Goal: Task Accomplishment & Management: Complete application form

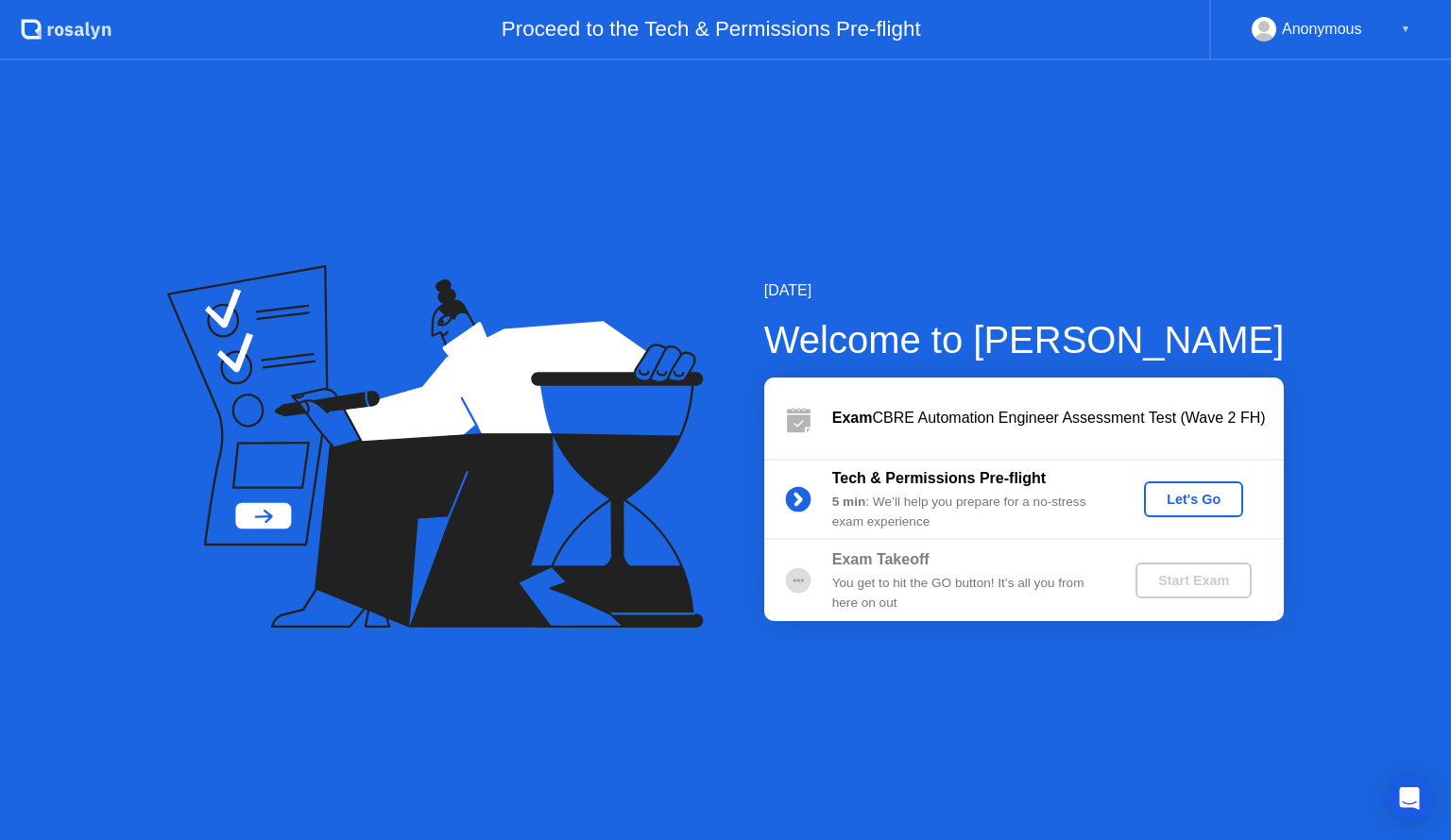
click at [1165, 492] on div "Let's Go" at bounding box center [1193, 500] width 84 height 15
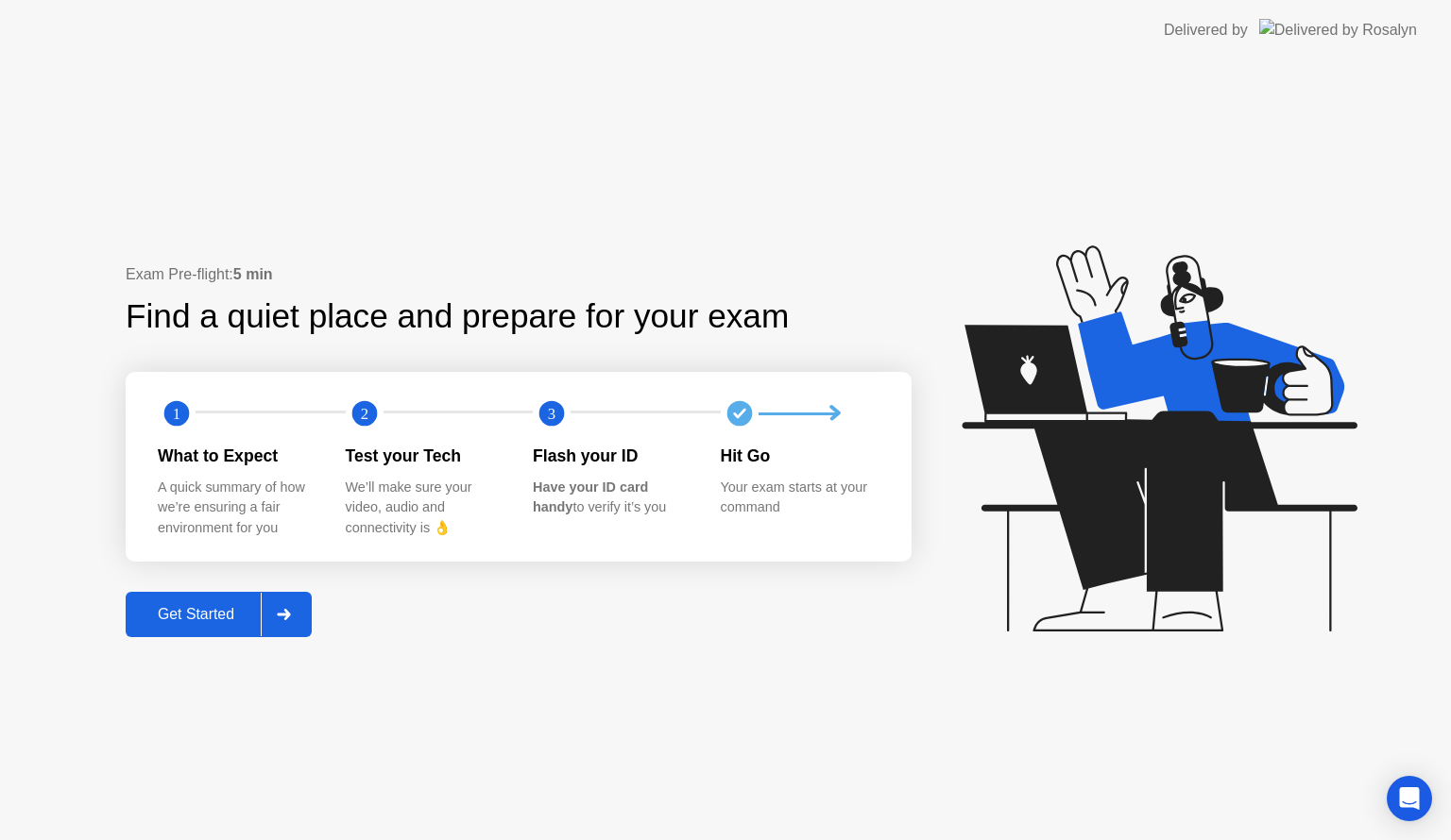
click at [286, 612] on icon at bounding box center [284, 615] width 14 height 11
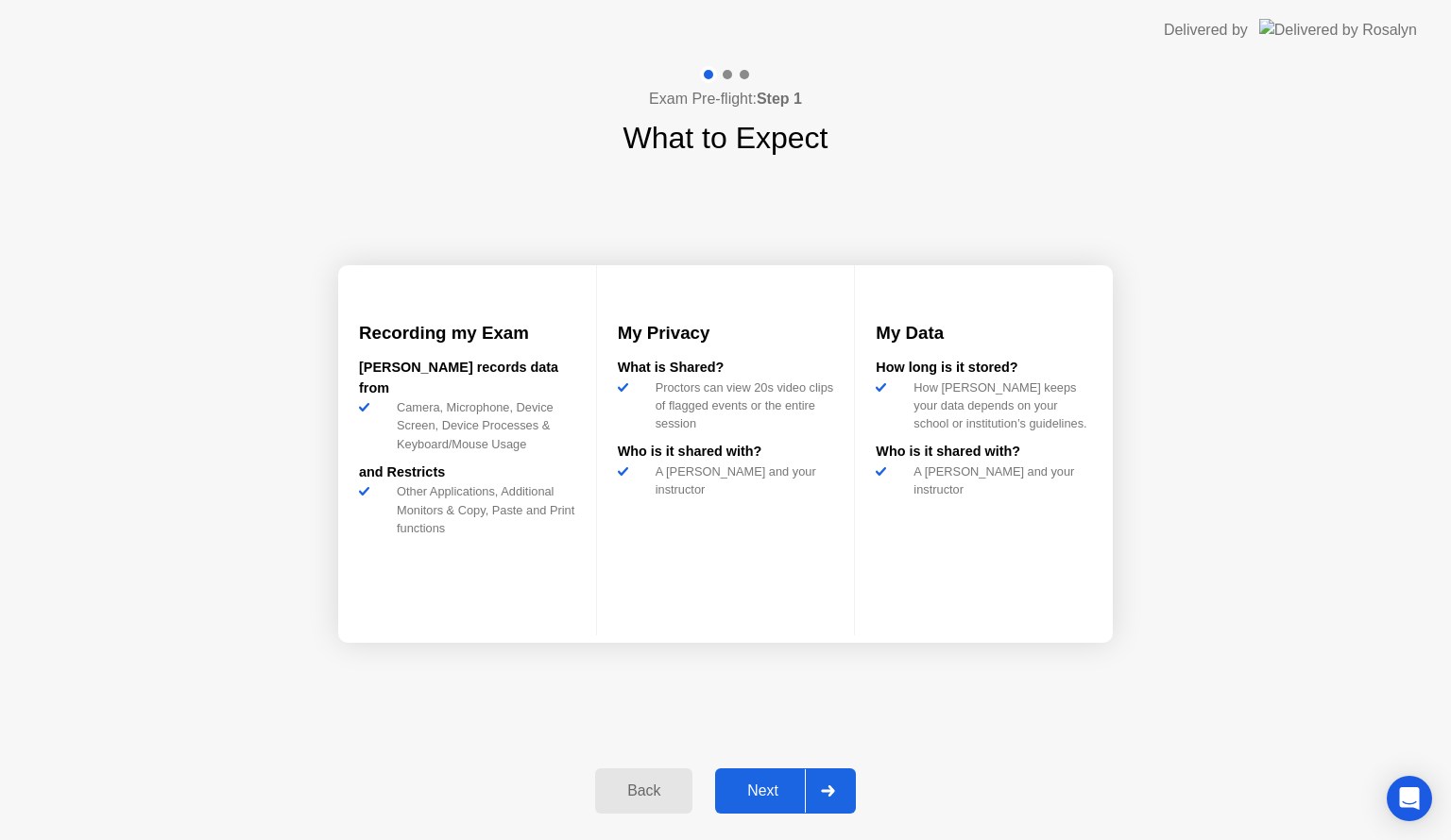
click at [838, 813] on div "Back Next" at bounding box center [726, 792] width 284 height 87
click at [829, 790] on icon at bounding box center [827, 792] width 14 height 11
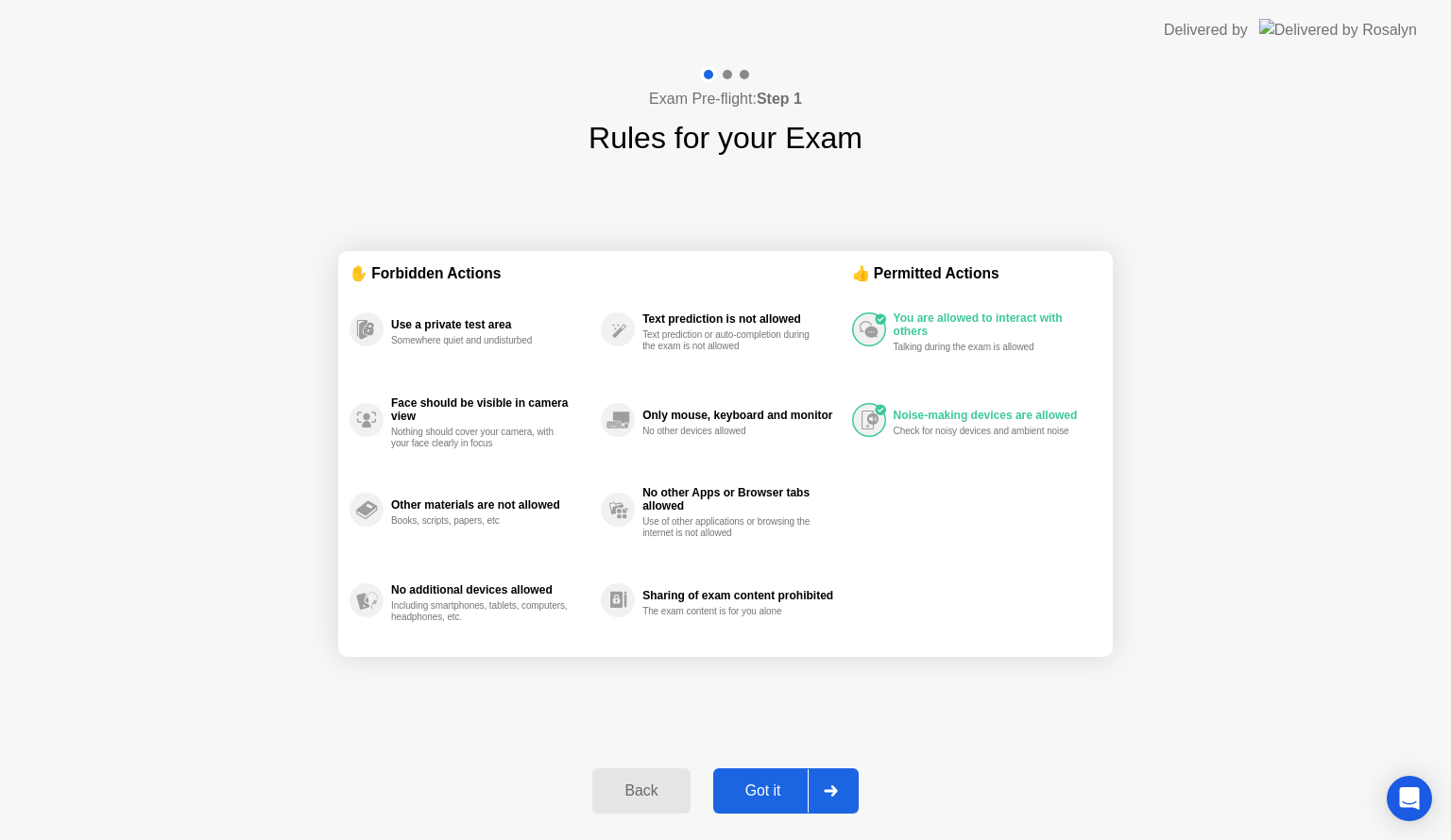
click at [830, 791] on icon at bounding box center [830, 792] width 13 height 11
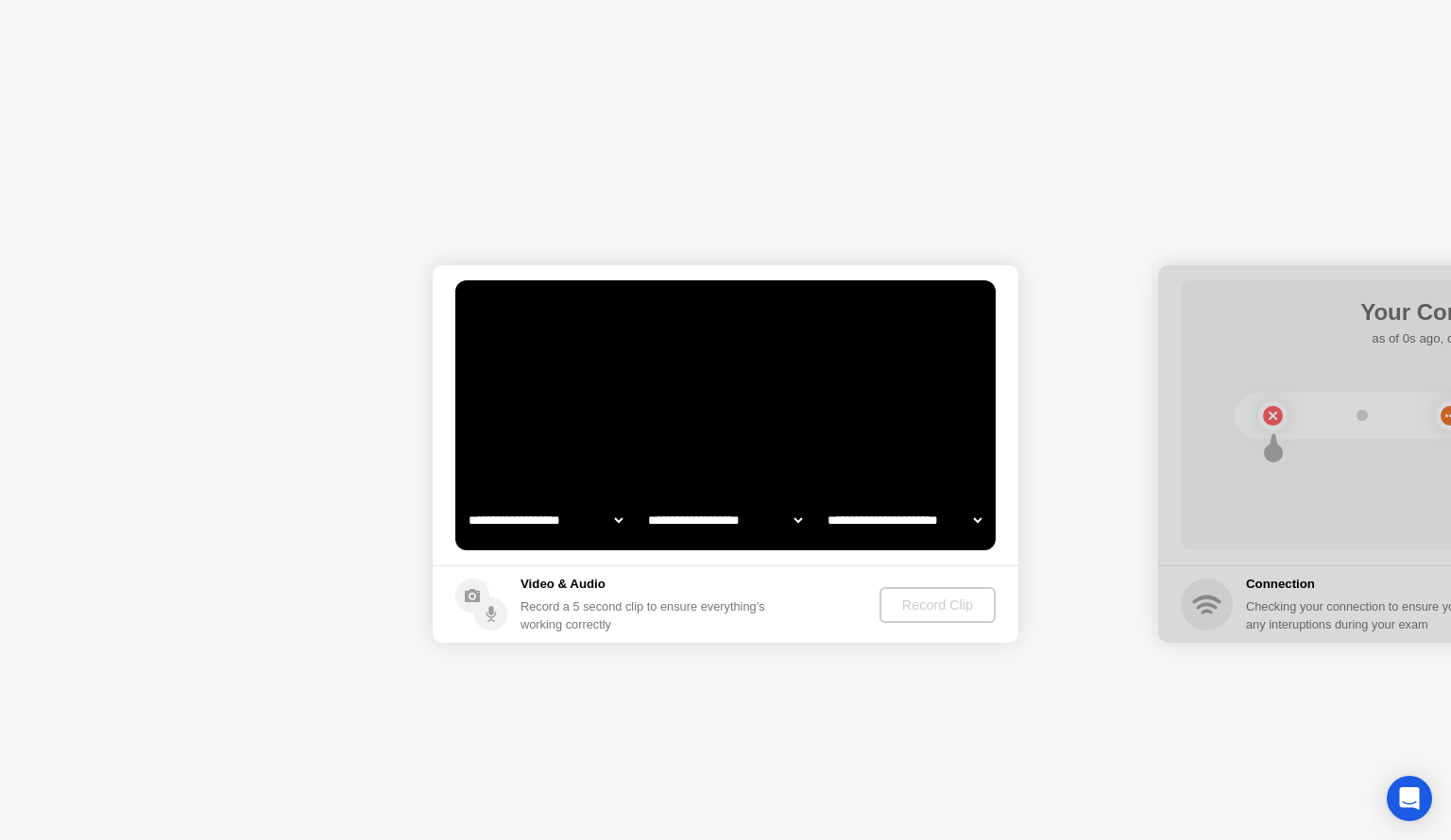
select select "**********"
select select "*******"
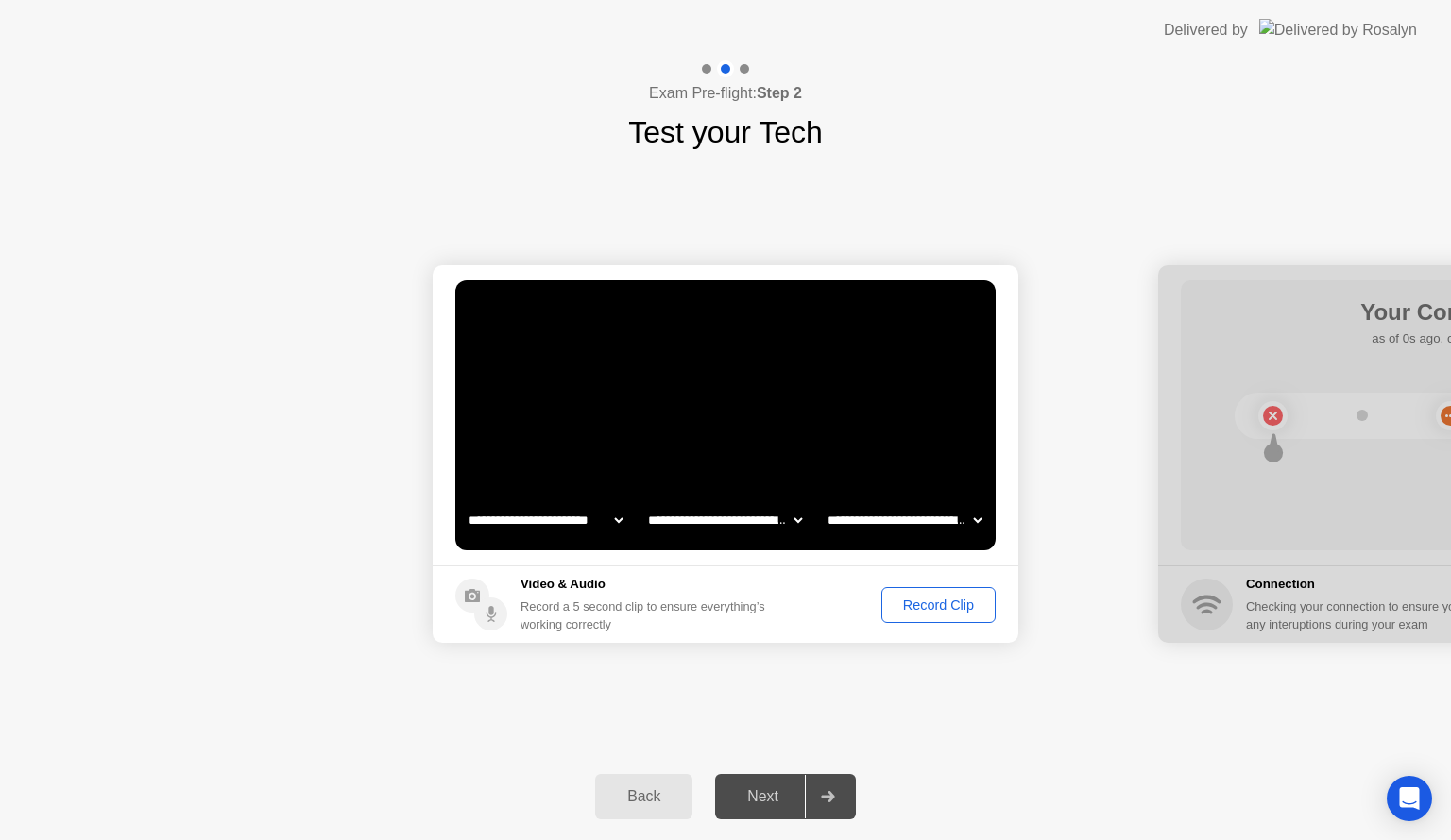
click at [940, 598] on div "Record Clip" at bounding box center [938, 606] width 101 height 15
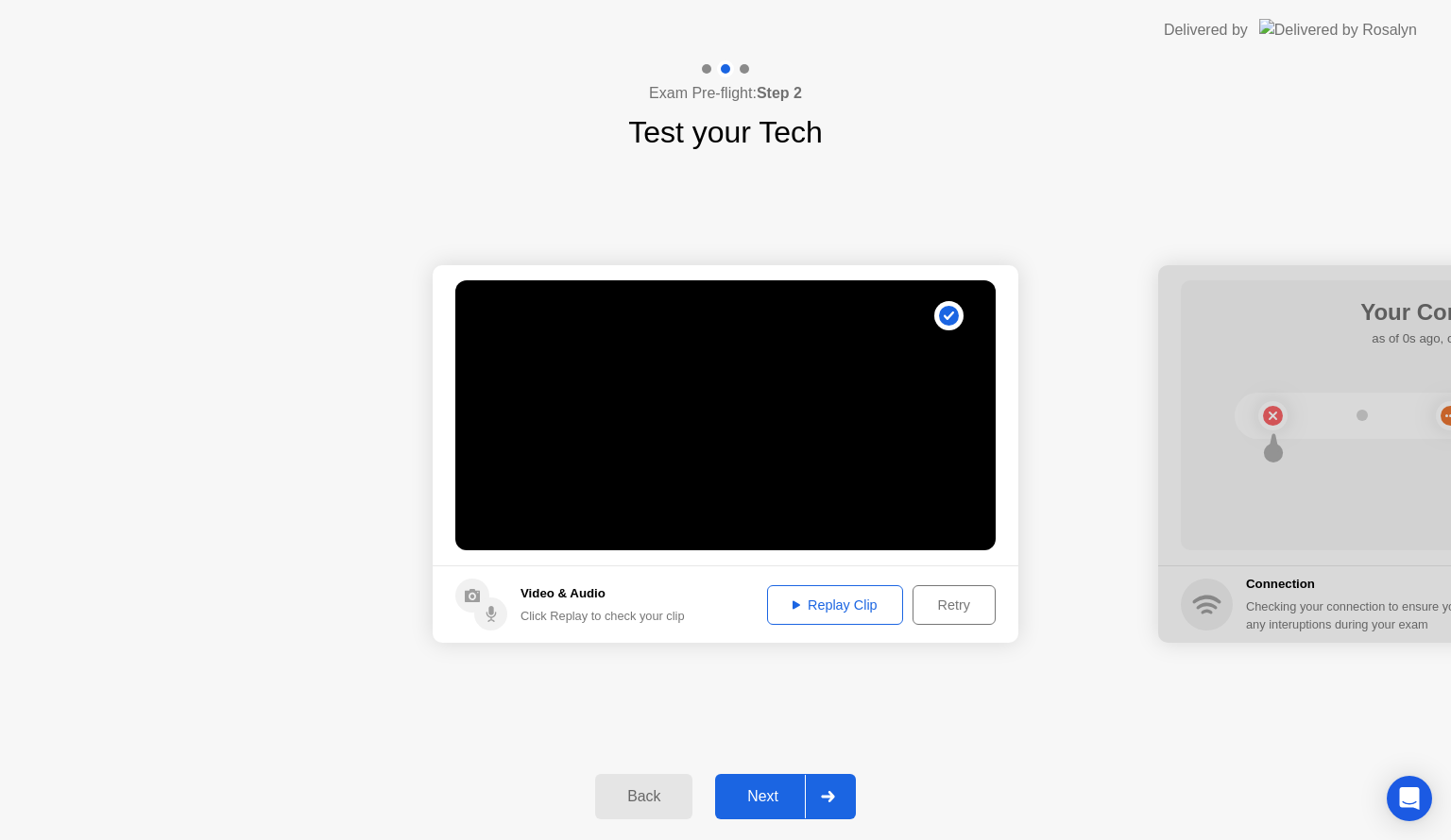
click at [836, 604] on div "Replay Clip" at bounding box center [836, 606] width 123 height 15
click at [832, 779] on div at bounding box center [827, 797] width 45 height 43
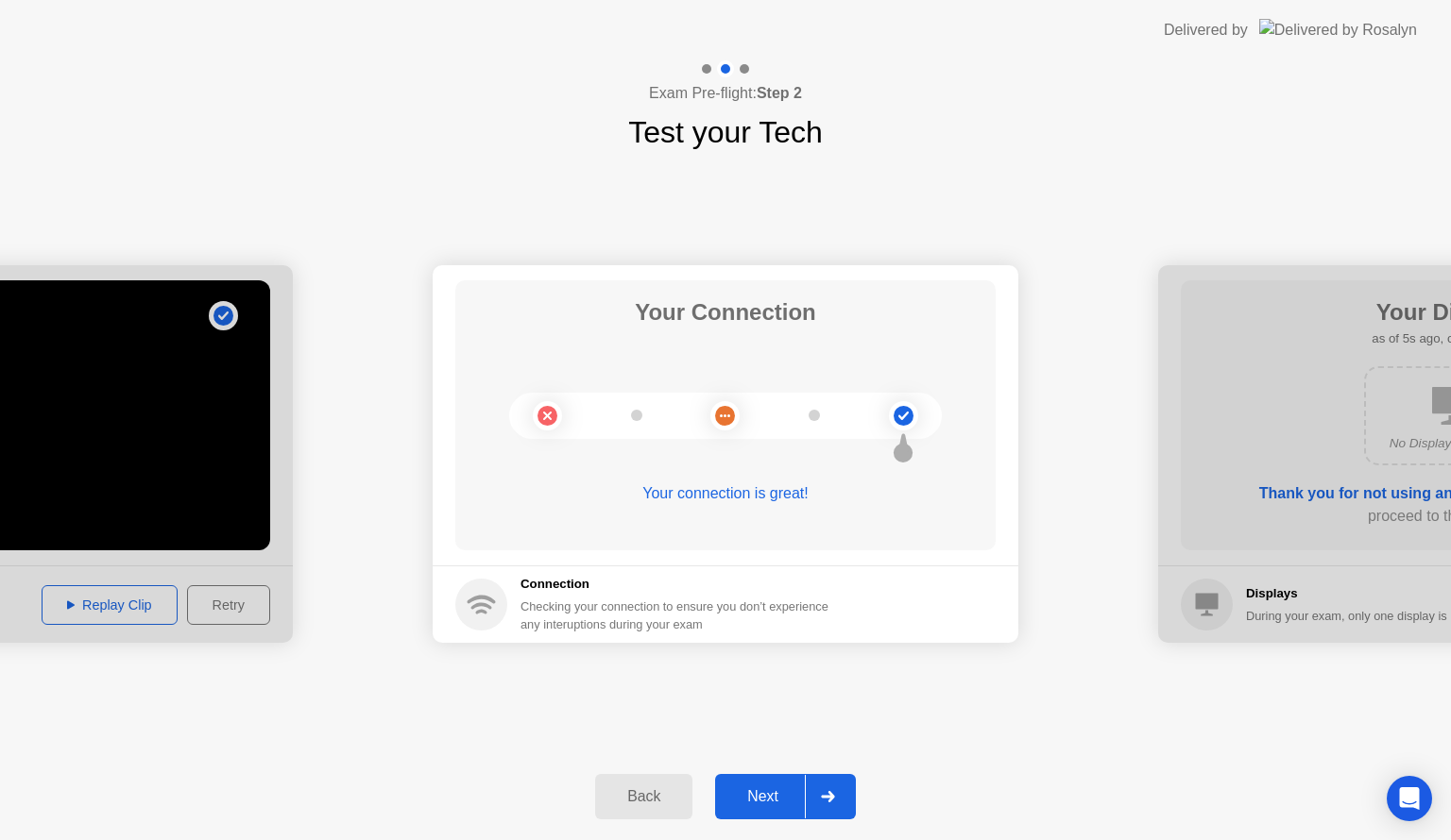
click at [832, 786] on div at bounding box center [827, 797] width 45 height 43
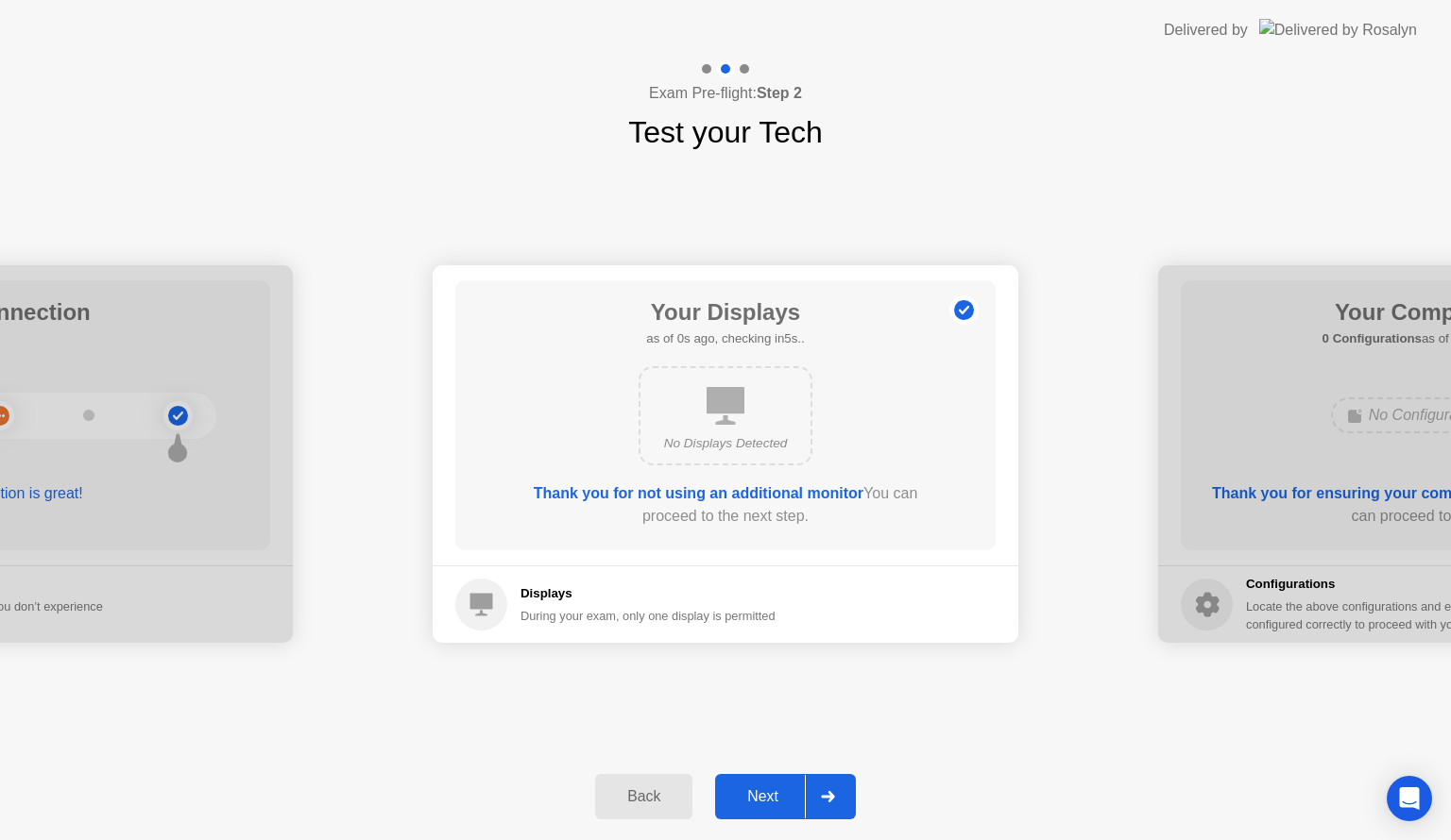
click at [828, 791] on icon at bounding box center [827, 797] width 14 height 11
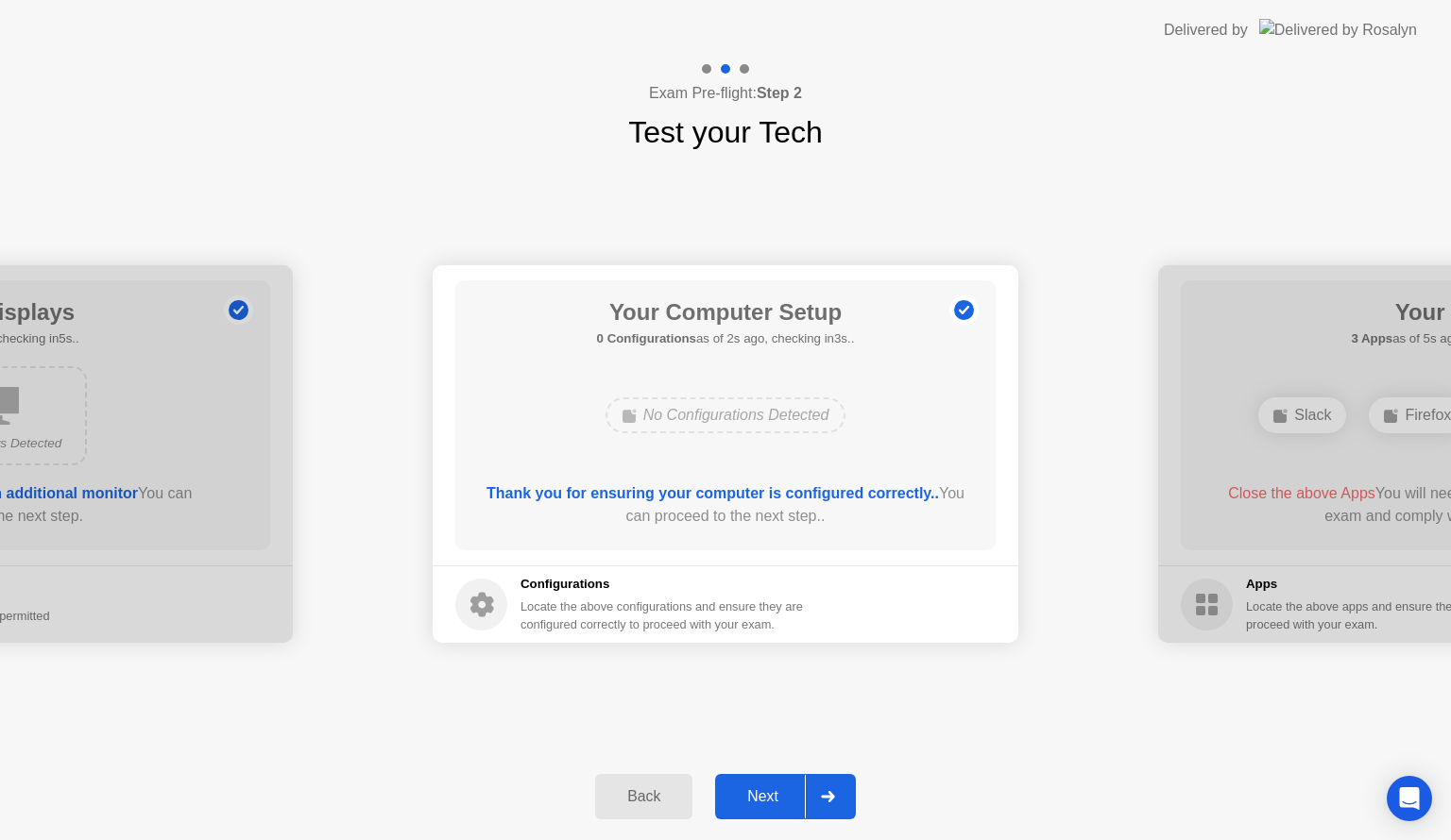
click at [828, 791] on icon at bounding box center [827, 797] width 14 height 11
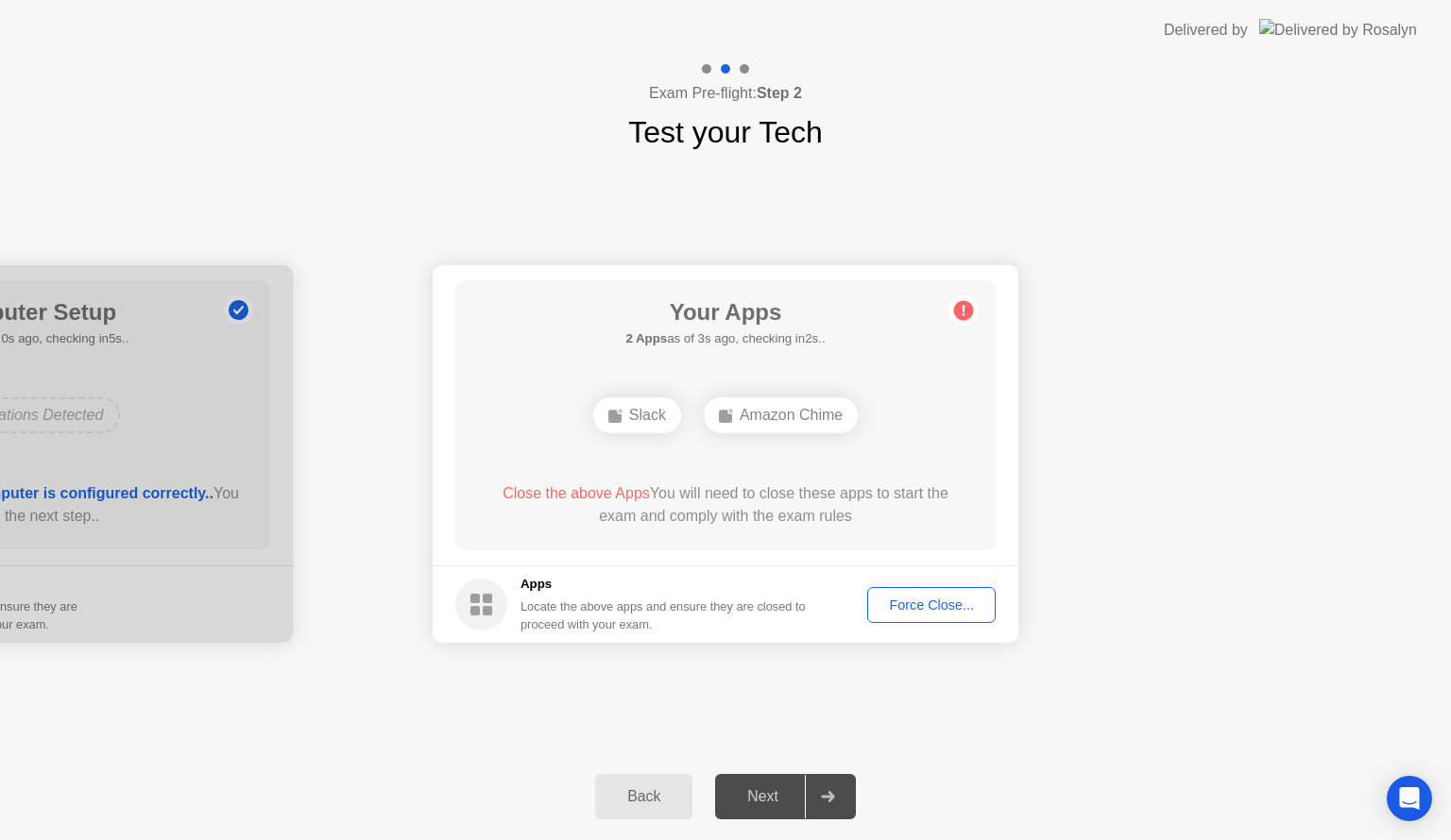
click at [896, 598] on div "Force Close..." at bounding box center [931, 606] width 115 height 15
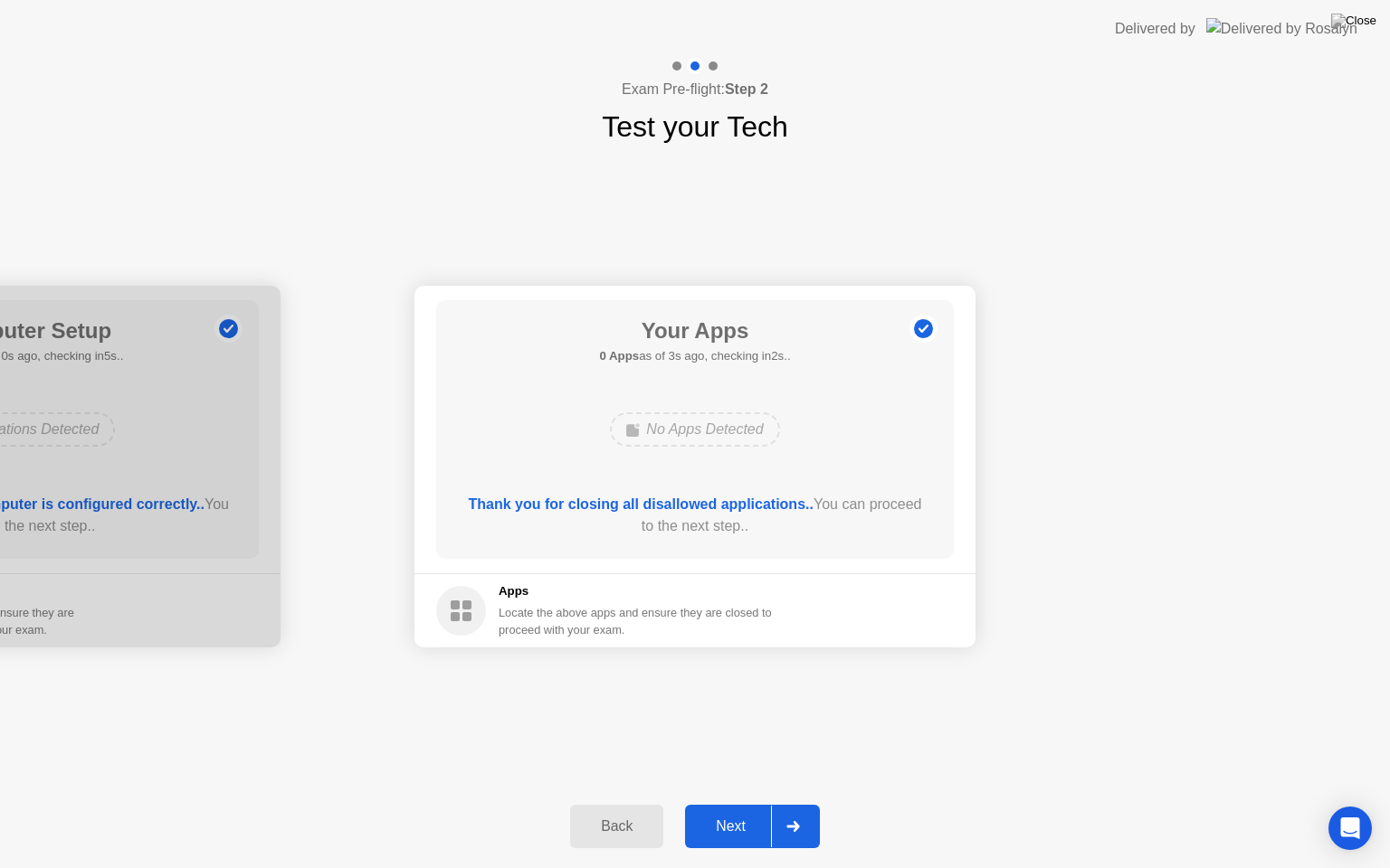
click at [802, 804] on div at bounding box center [792, 826] width 43 height 42
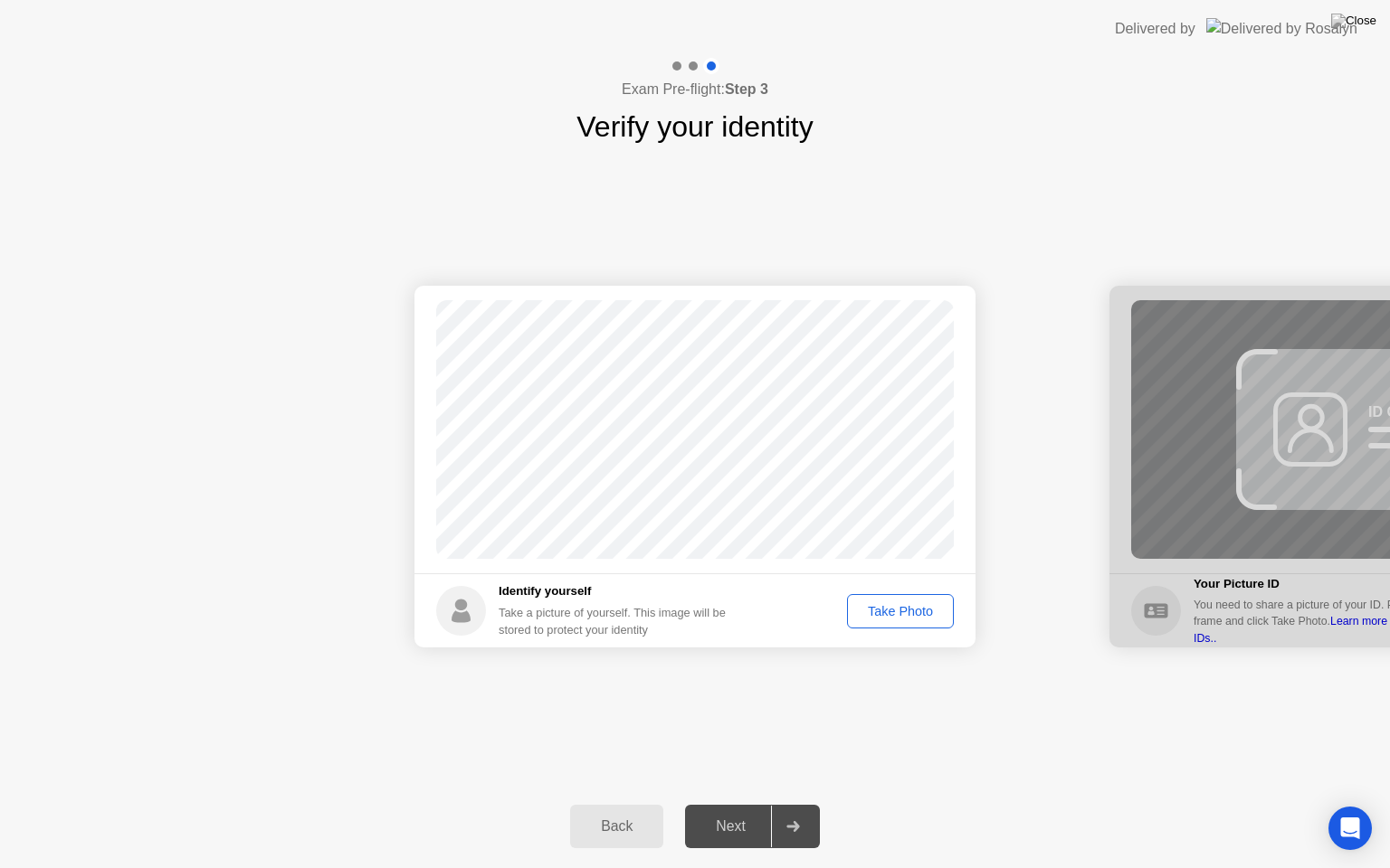
click at [884, 605] on div "Take Photo" at bounding box center [900, 612] width 94 height 14
click at [795, 804] on icon at bounding box center [792, 826] width 14 height 11
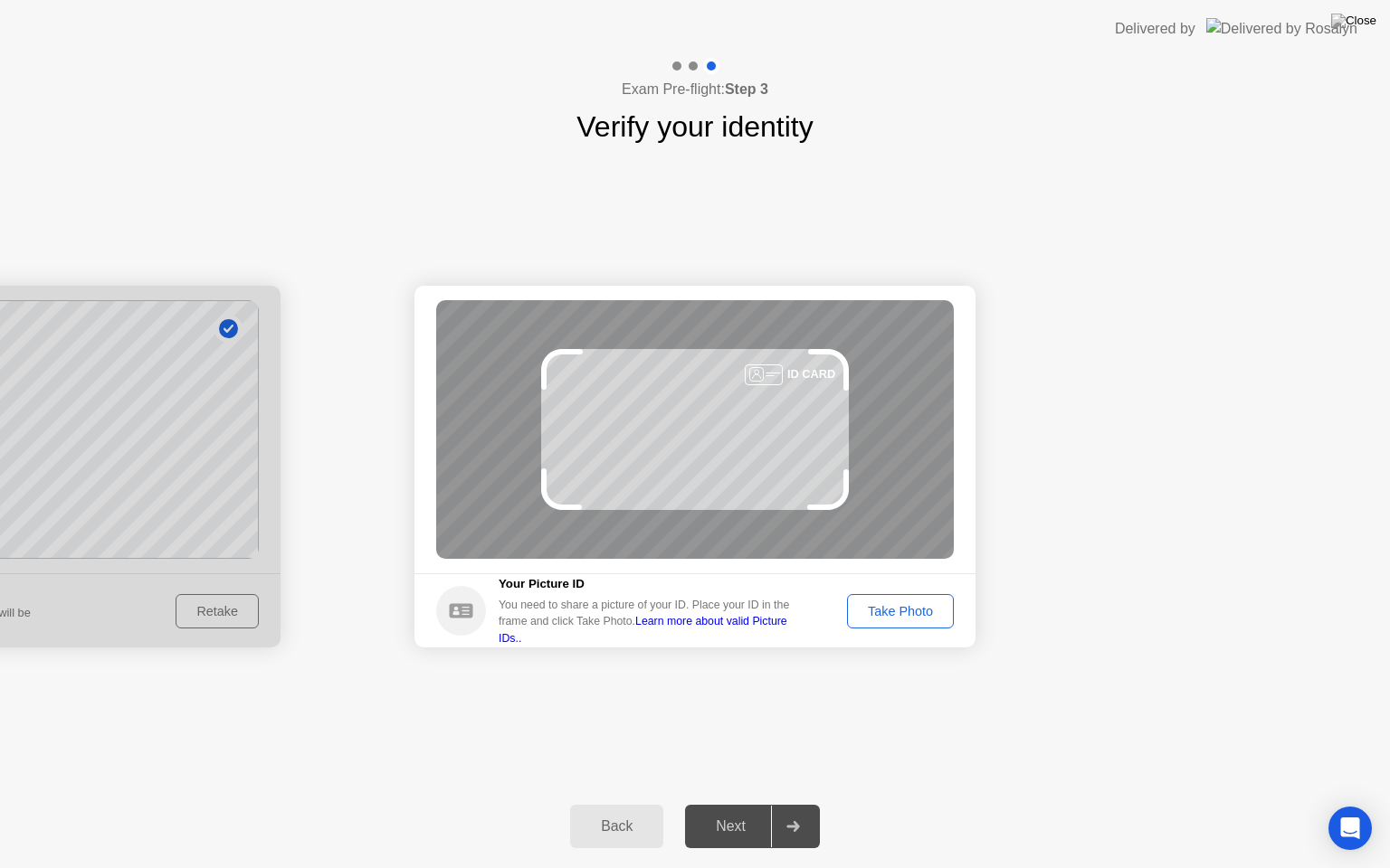
click at [723, 628] on link "Learn more about valid Picture IDs.." at bounding box center [643, 630] width 289 height 29
click at [906, 611] on div "Take Photo" at bounding box center [900, 612] width 94 height 14
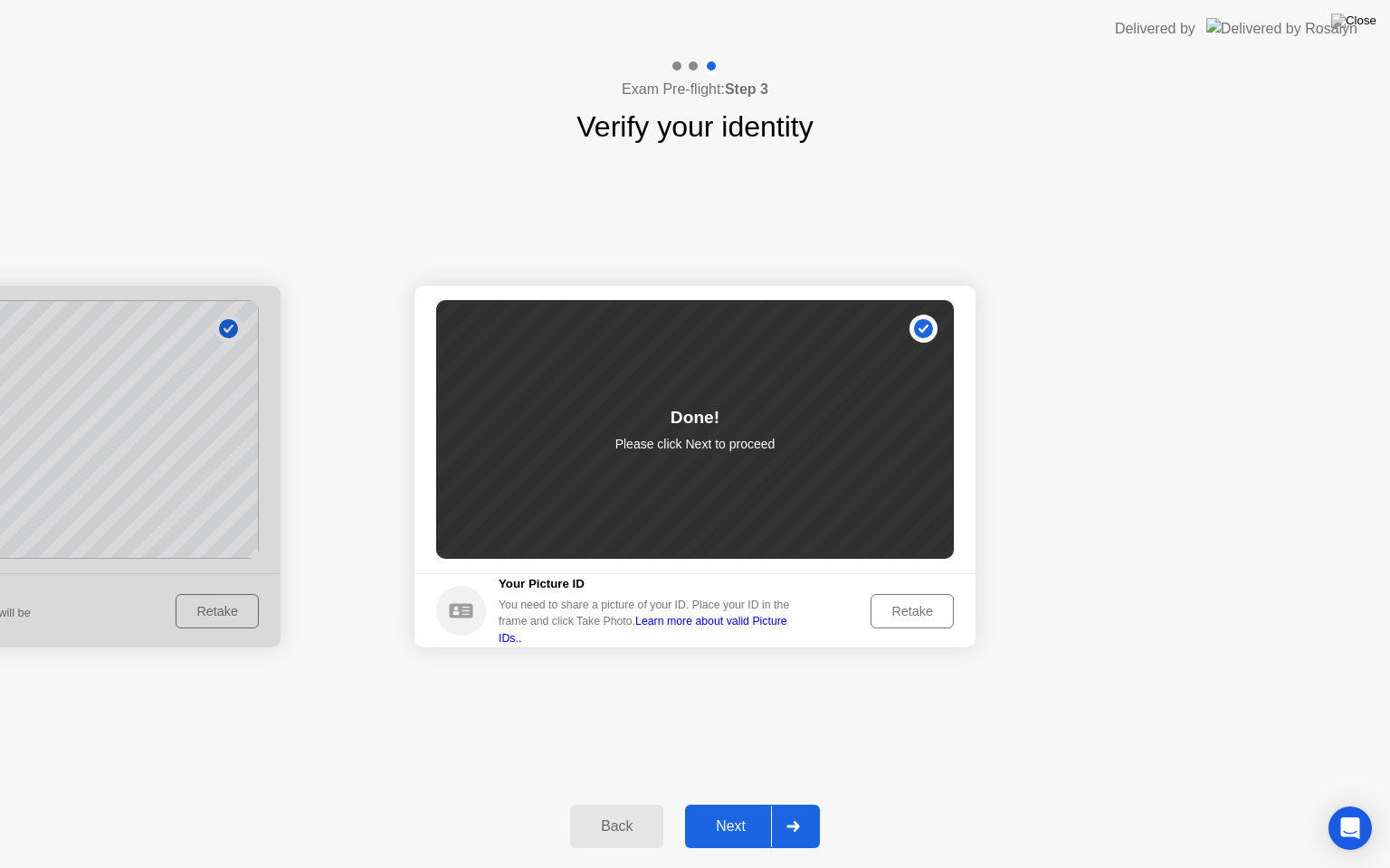
click at [791, 804] on icon at bounding box center [792, 826] width 13 height 11
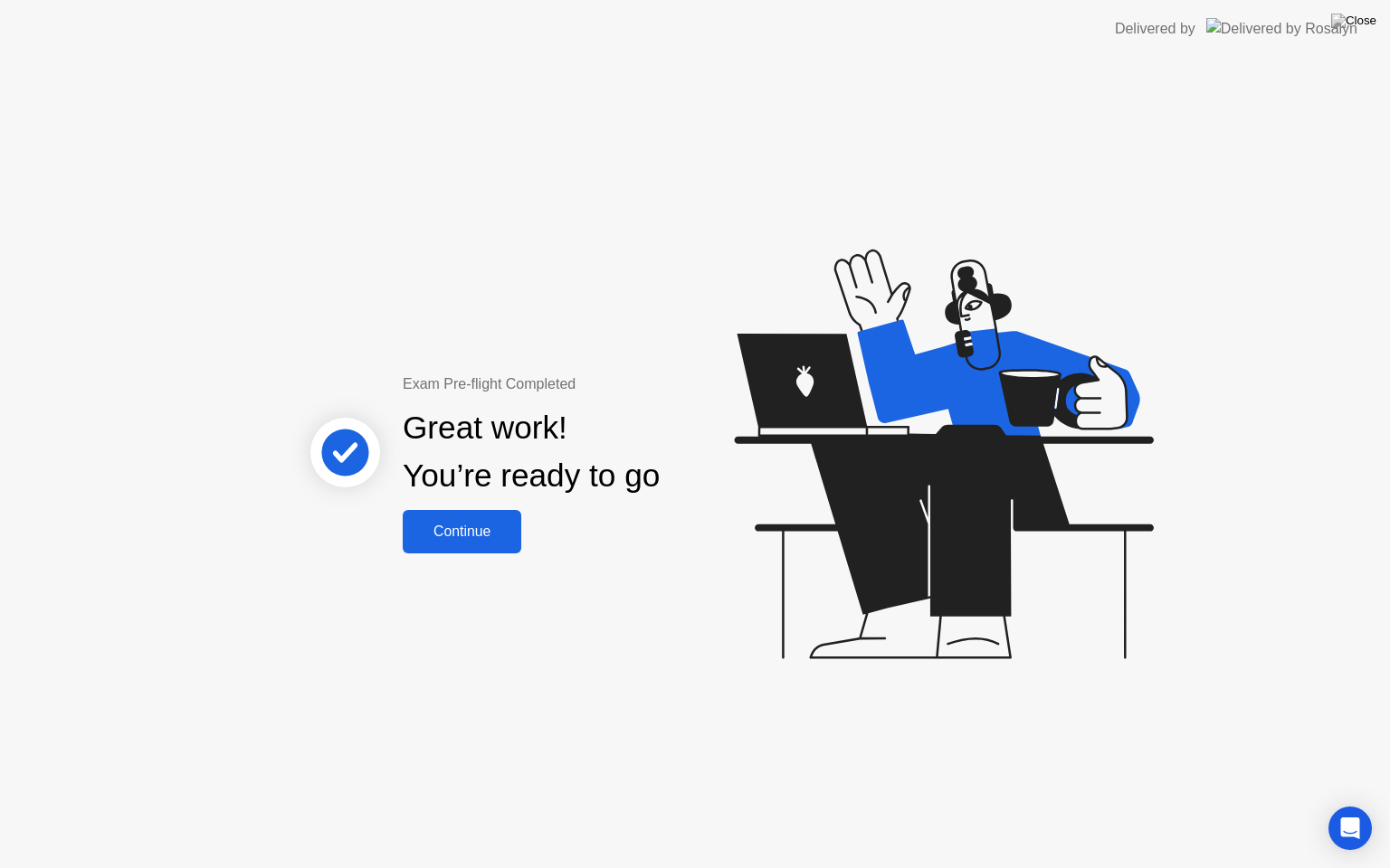
click at [489, 532] on div "Continue" at bounding box center [462, 532] width 108 height 16
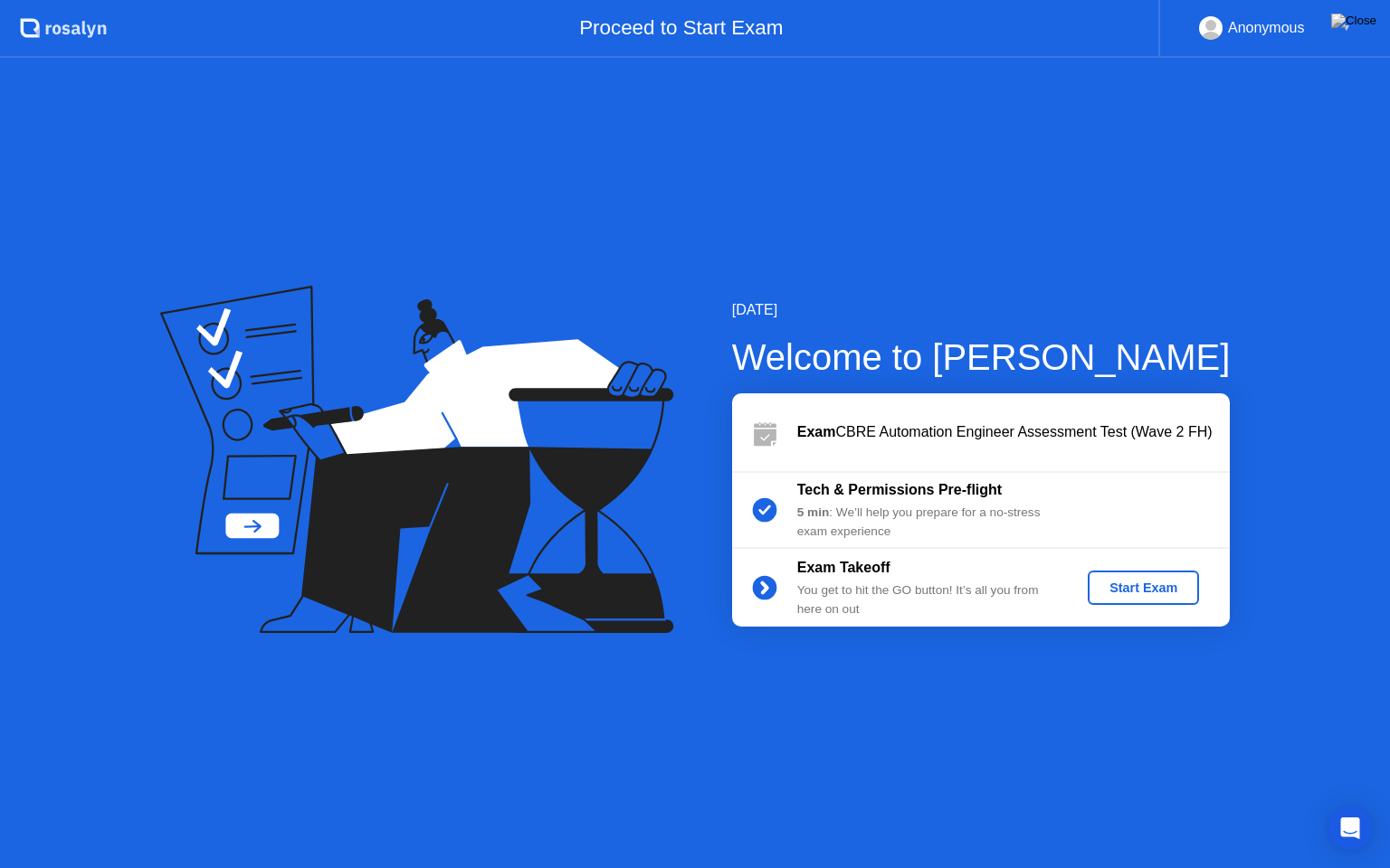
click at [1146, 594] on div "Start Exam" at bounding box center [1143, 588] width 97 height 14
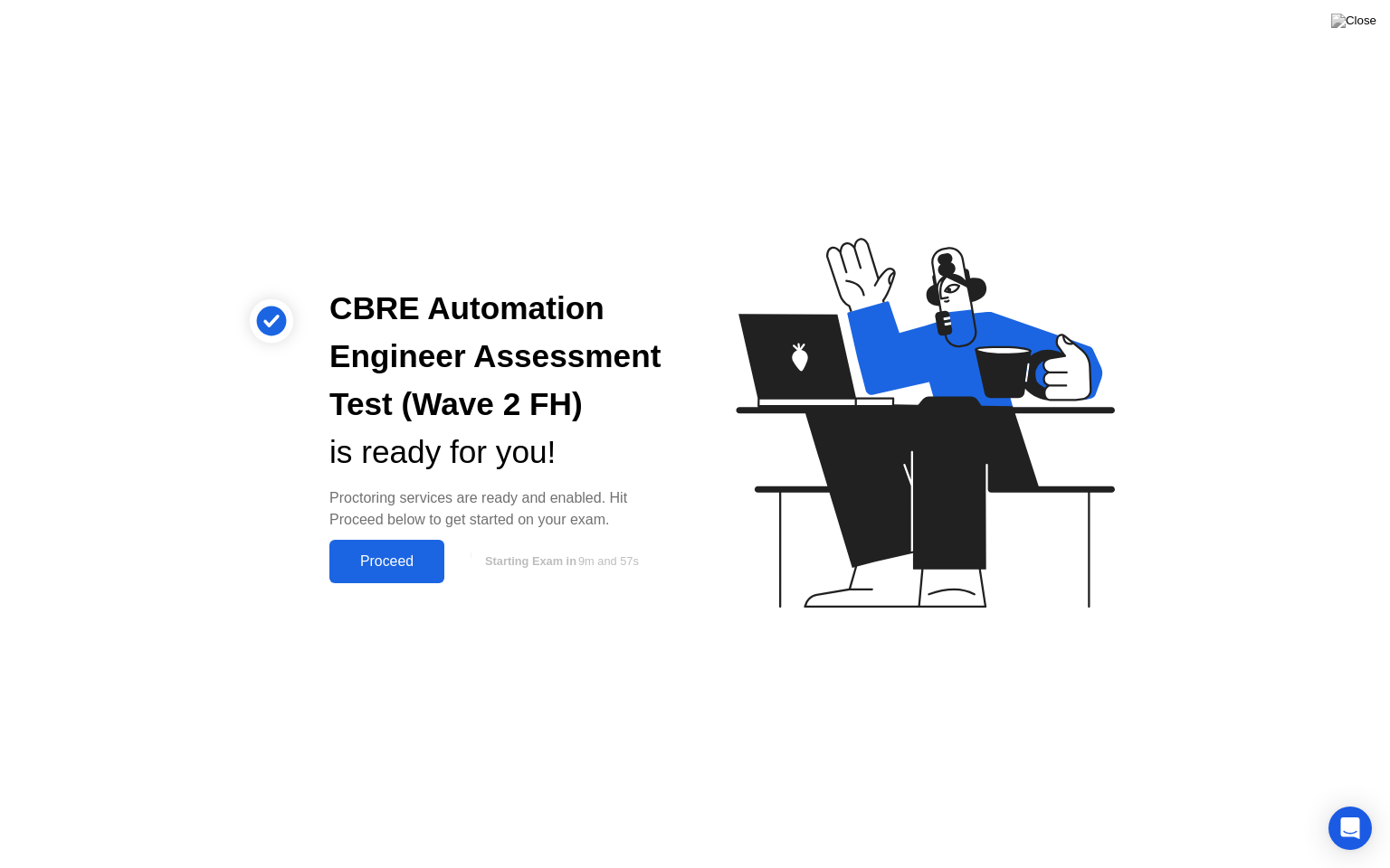
click at [417, 569] on div "Proceed" at bounding box center [387, 562] width 104 height 16
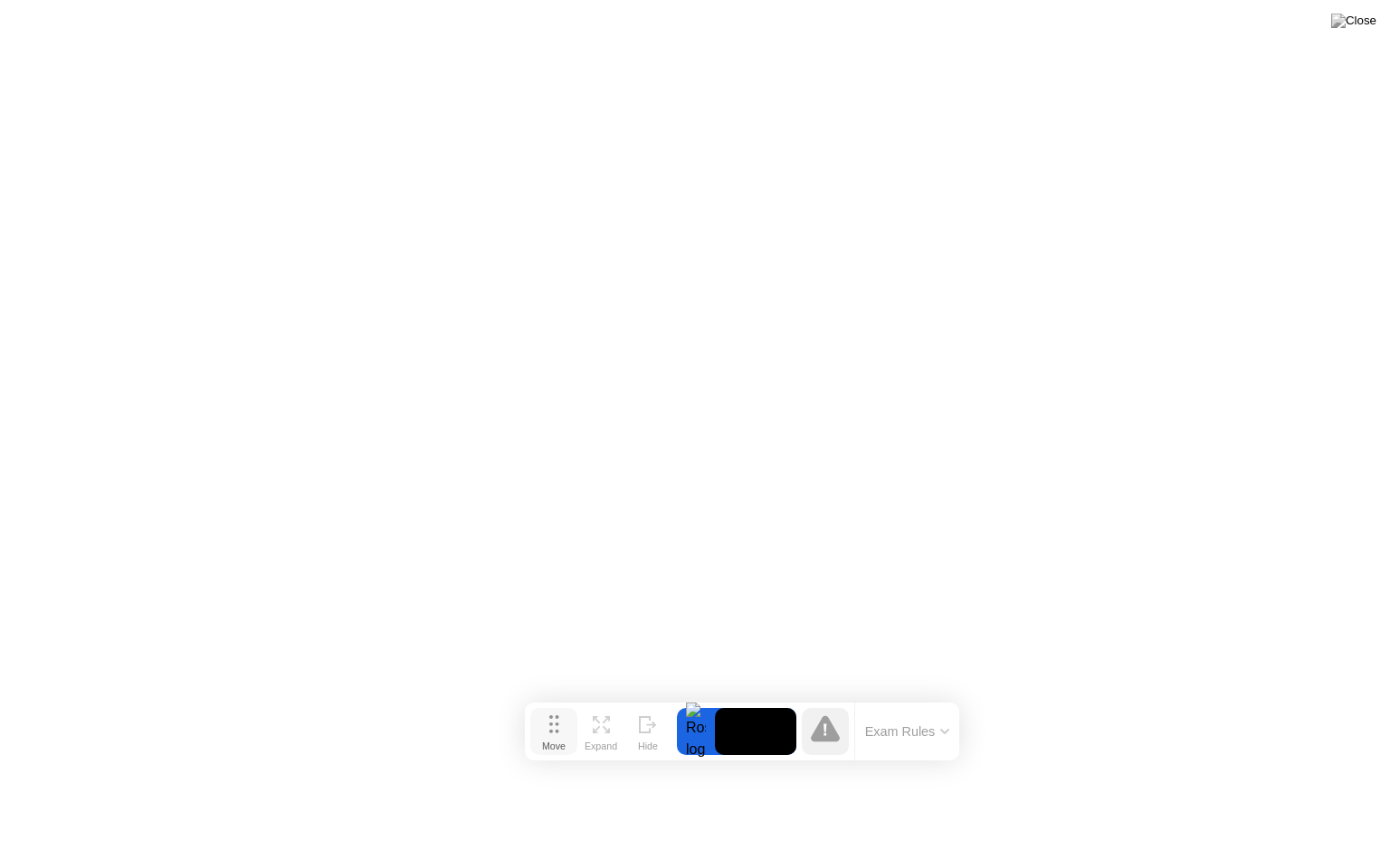
drag, startPoint x: 511, startPoint y: 834, endPoint x: 555, endPoint y: 730, distance: 112.9
click at [555, 730] on icon at bounding box center [554, 725] width 10 height 18
click at [937, 732] on icon at bounding box center [942, 735] width 9 height 5
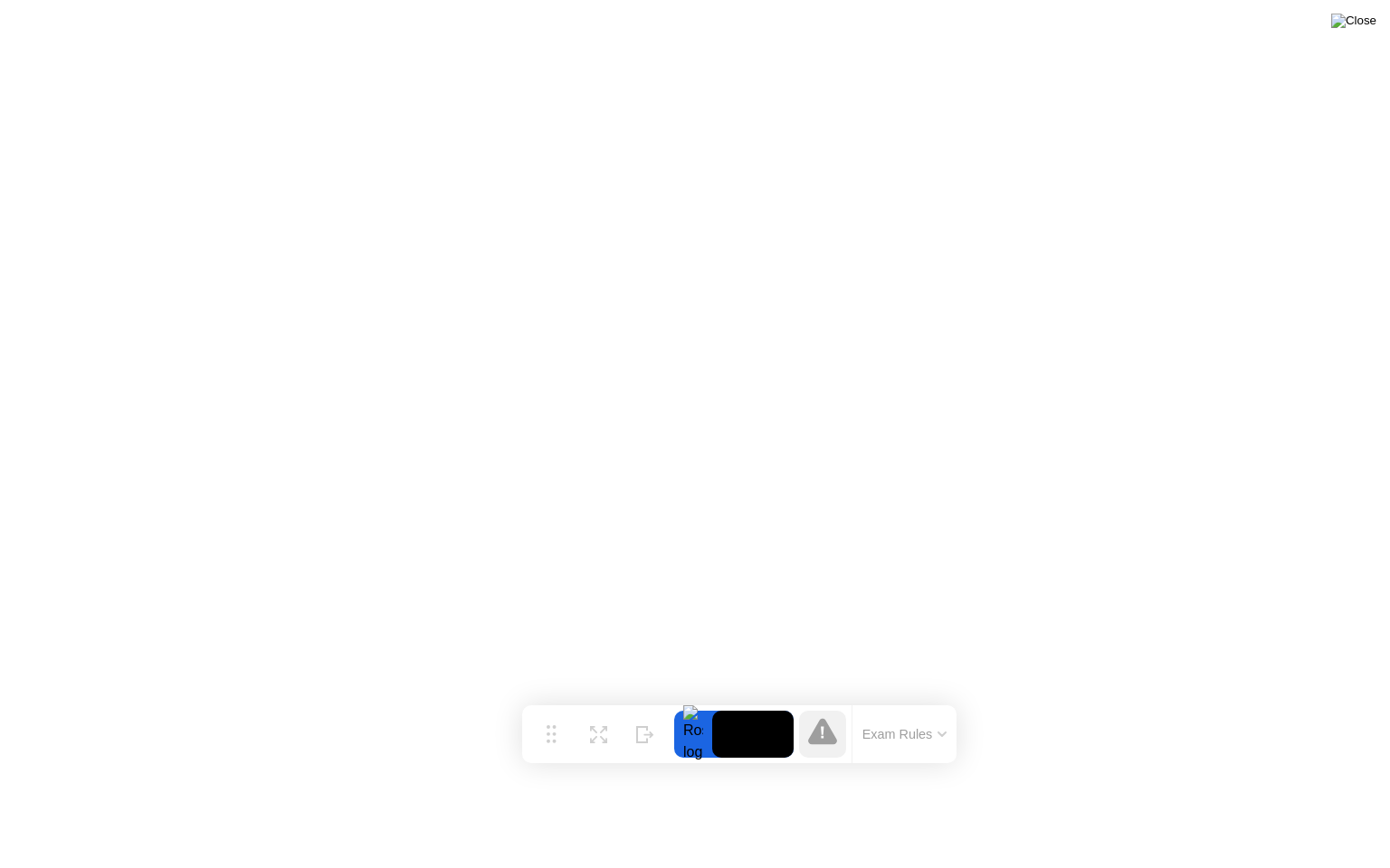
click at [1365, 25] on img at bounding box center [1354, 21] width 45 height 14
click at [1368, 21] on img at bounding box center [1354, 21] width 45 height 14
